Goal: Transaction & Acquisition: Download file/media

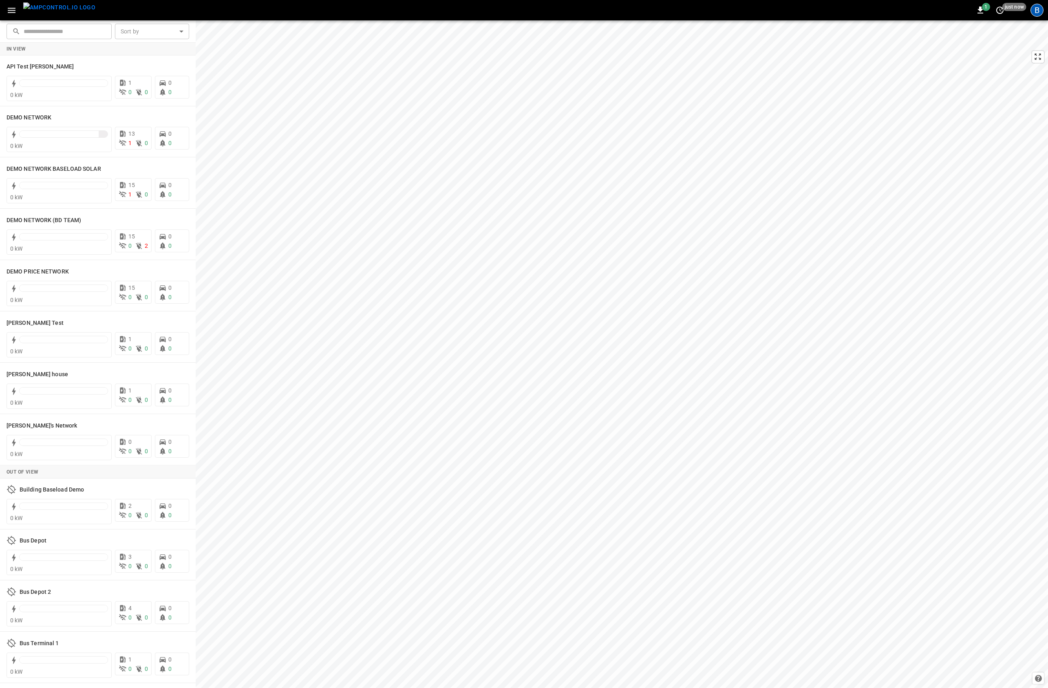
click at [1036, 12] on div "B" at bounding box center [1036, 10] width 13 height 13
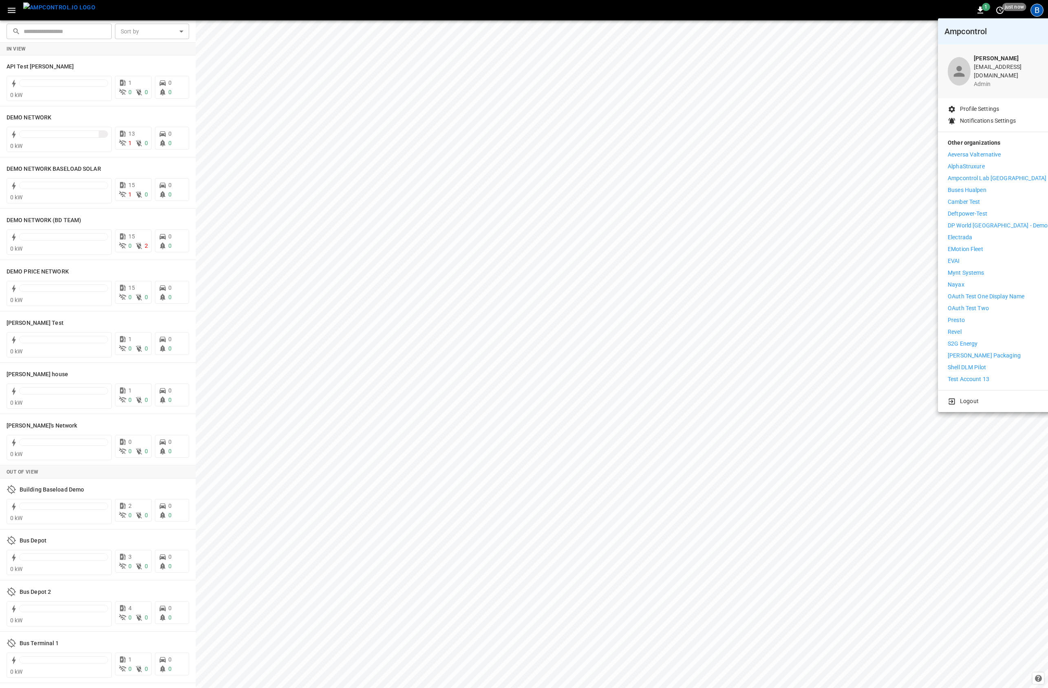
click at [957, 328] on p "Revel" at bounding box center [955, 332] width 14 height 9
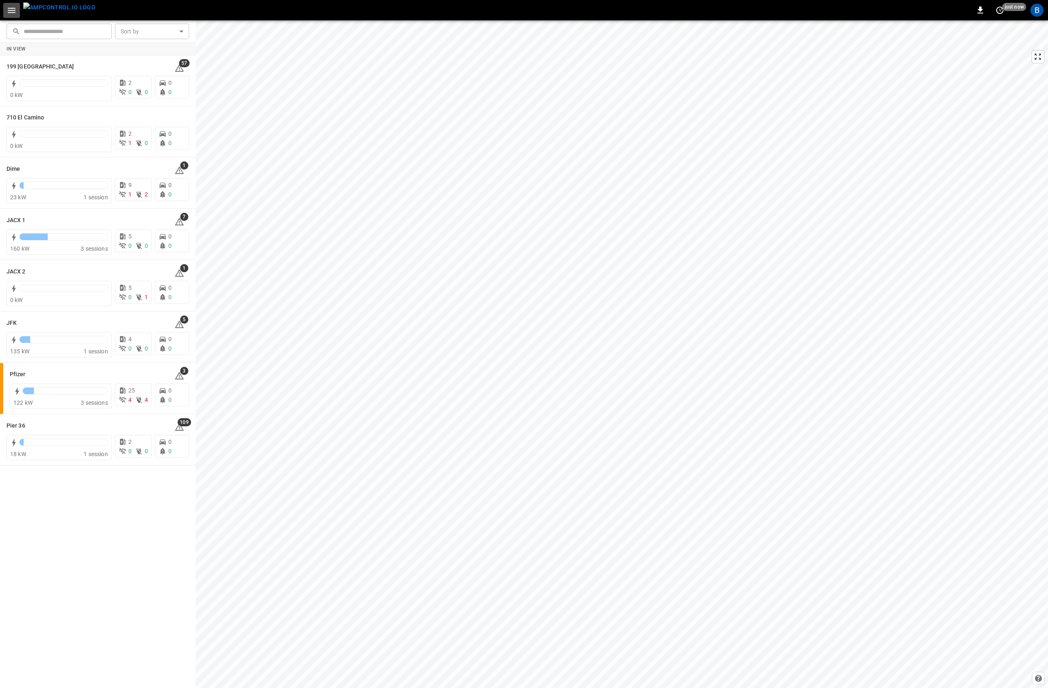
click at [10, 12] on icon "button" at bounding box center [12, 10] width 8 height 5
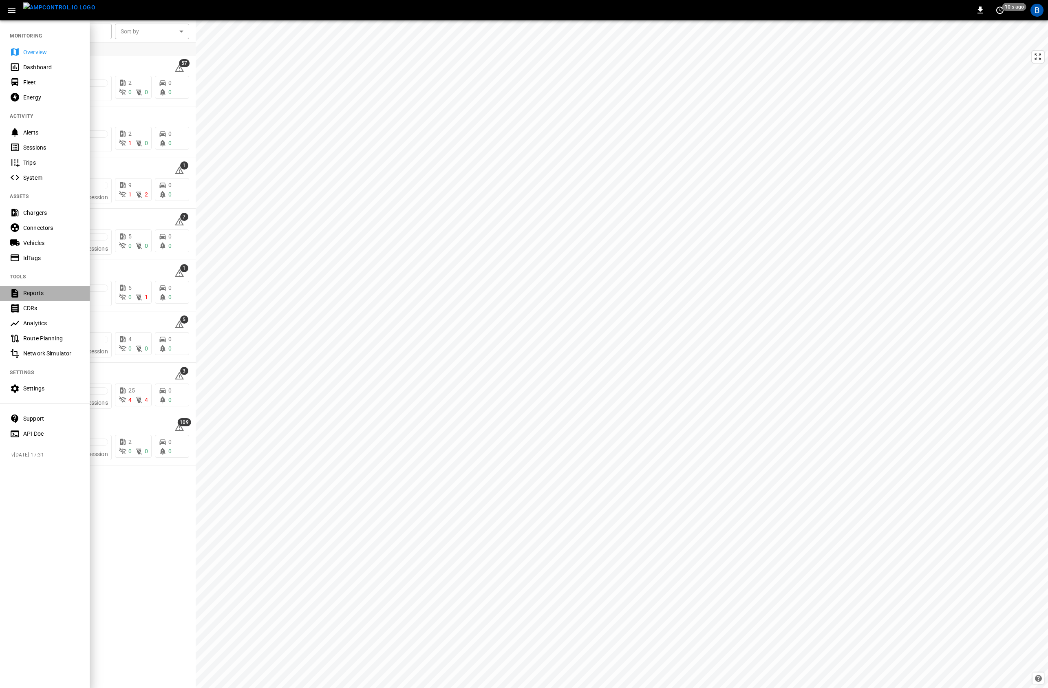
click at [36, 291] on div "Reports" at bounding box center [51, 293] width 57 height 8
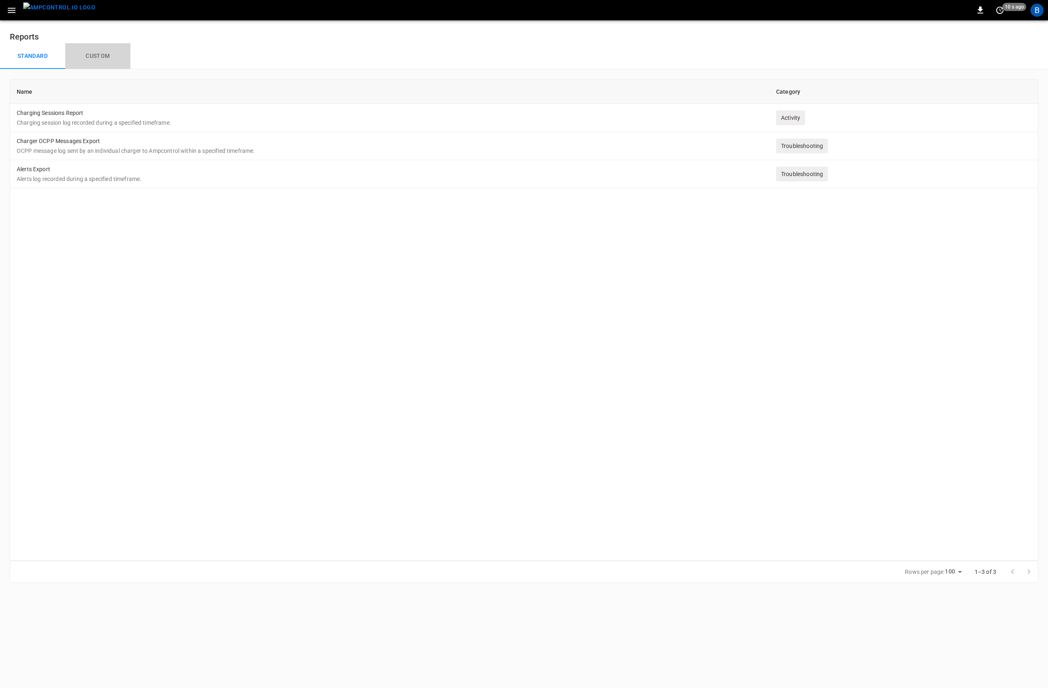
click at [106, 53] on button "Custom" at bounding box center [97, 56] width 65 height 26
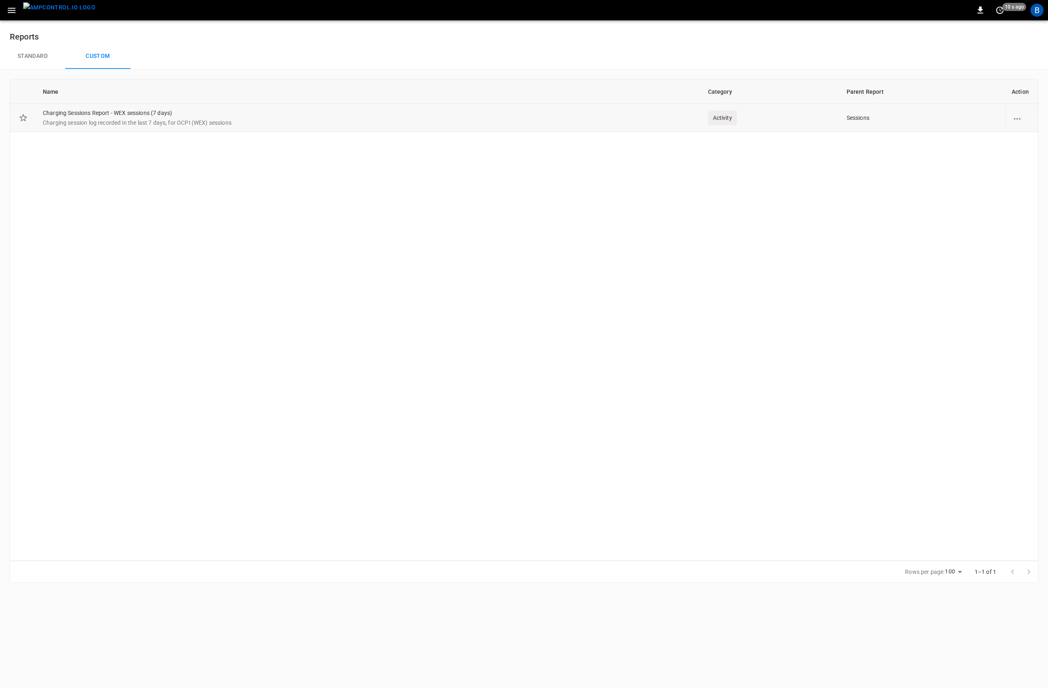
click at [204, 113] on td "Charging Sessions Report - WEX sessions (7 days) Charging session log recorded …" at bounding box center [368, 118] width 665 height 28
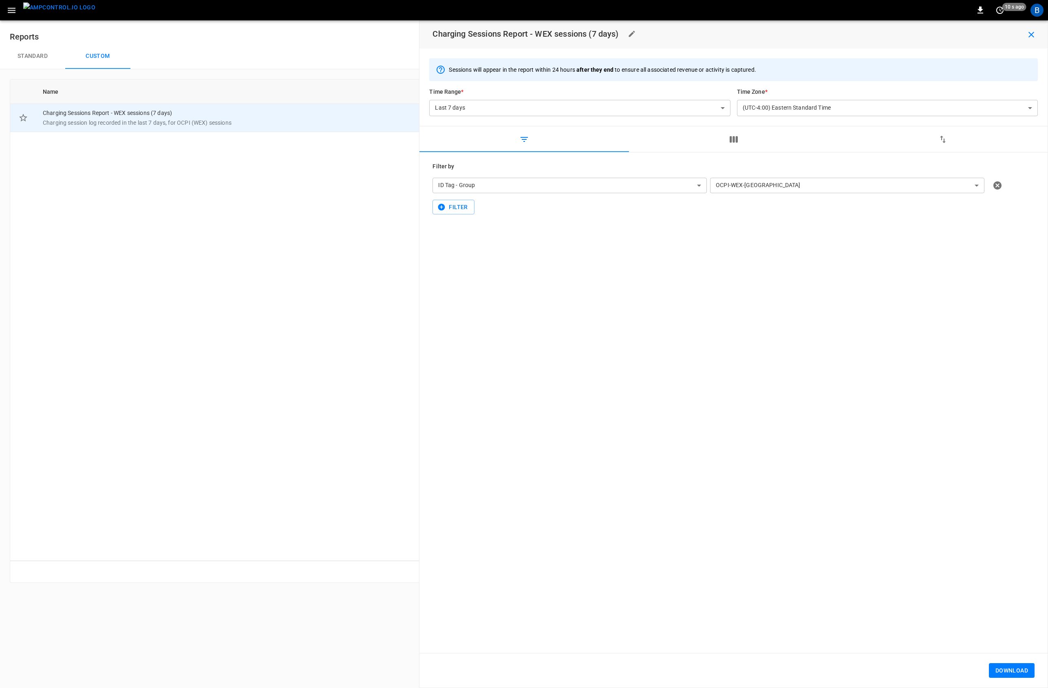
click at [1015, 673] on button "Download" at bounding box center [1012, 670] width 46 height 15
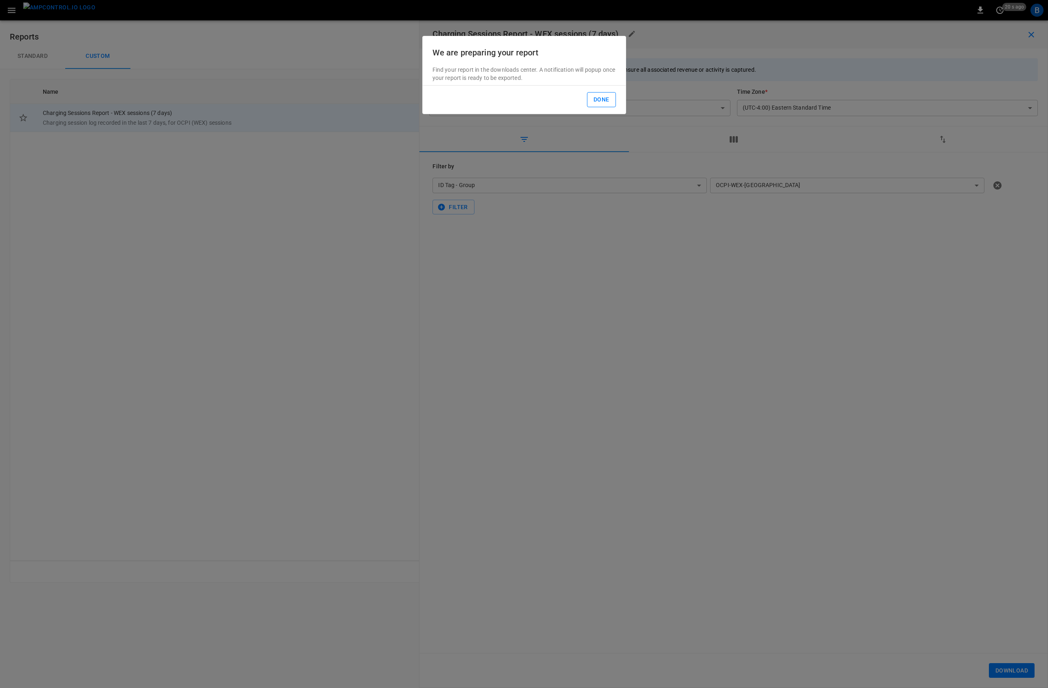
click at [601, 97] on button "Done" at bounding box center [601, 99] width 29 height 15
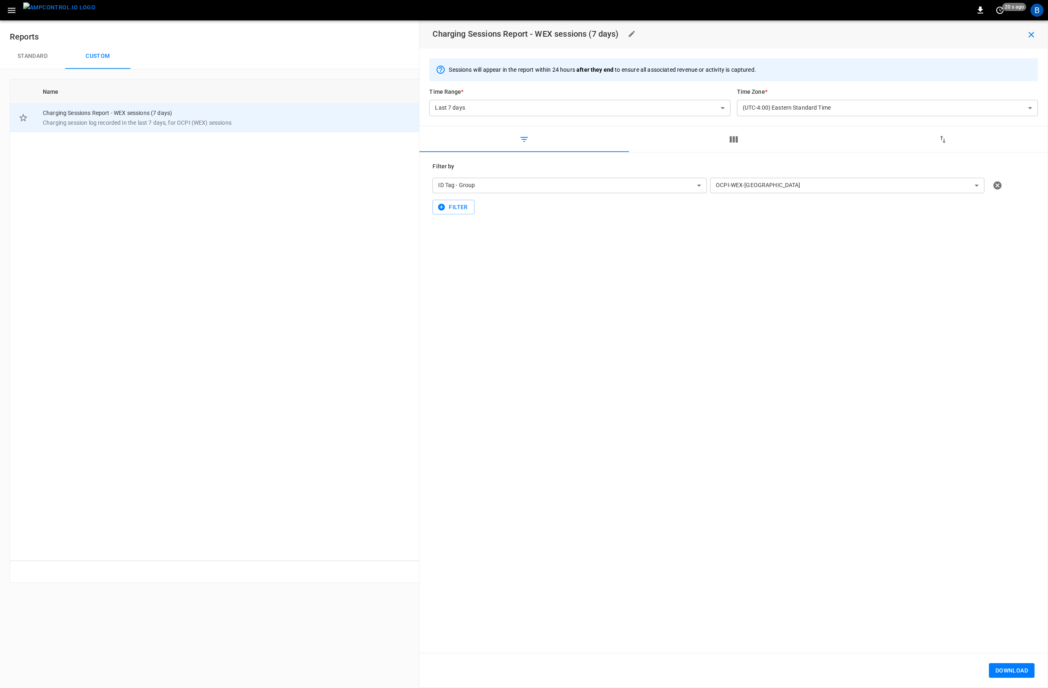
click at [713, 382] on div "**********" at bounding box center [733, 402] width 628 height 501
click at [976, 7] on icon "button" at bounding box center [980, 10] width 10 height 10
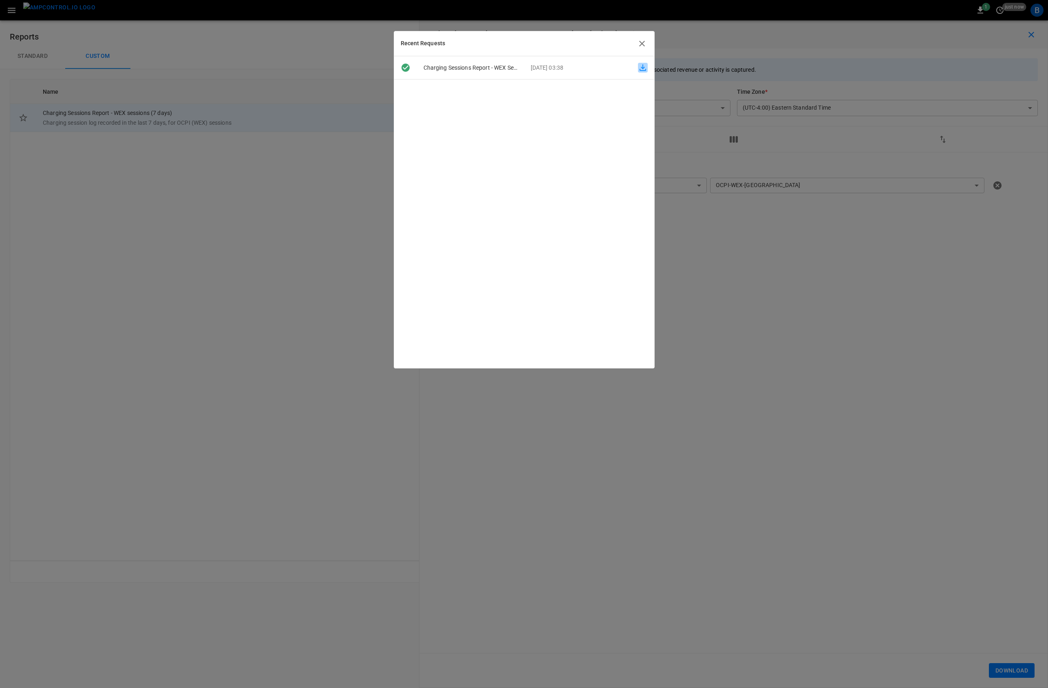
click at [638, 67] on icon "button" at bounding box center [643, 68] width 10 height 10
click at [841, 403] on div at bounding box center [524, 344] width 1048 height 688
